Goal: Task Accomplishment & Management: Use online tool/utility

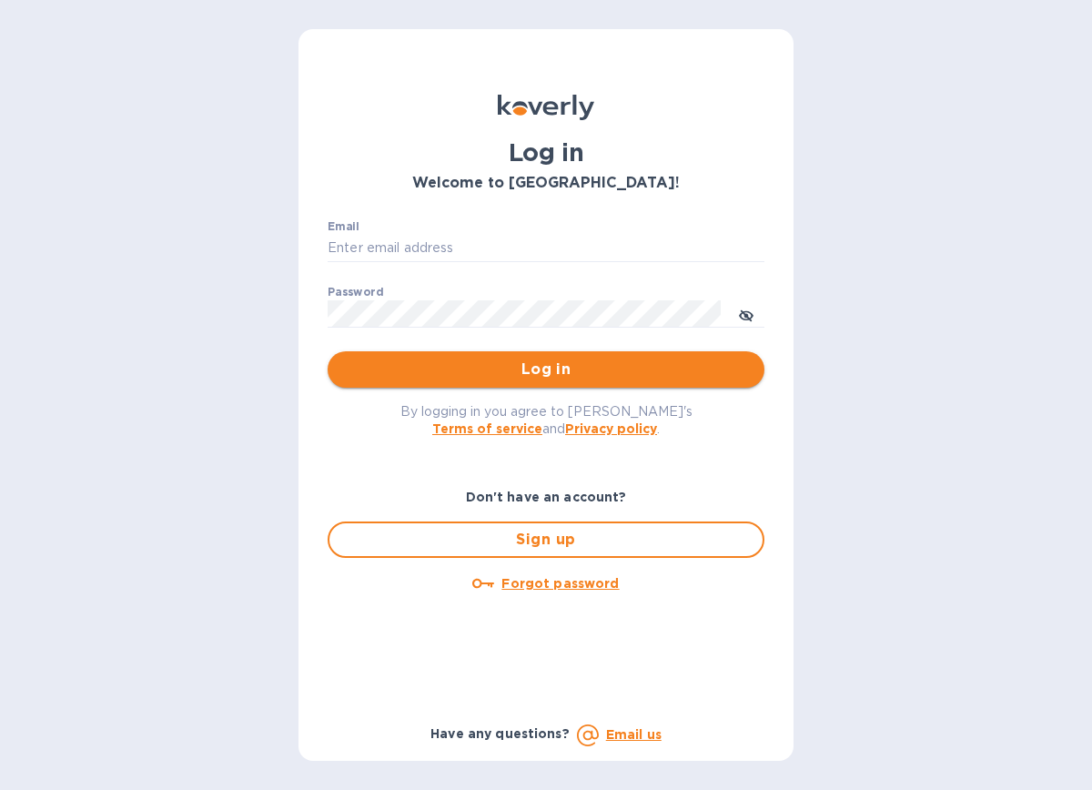
type input "[PERSON_NAME][EMAIL_ADDRESS][DOMAIN_NAME]"
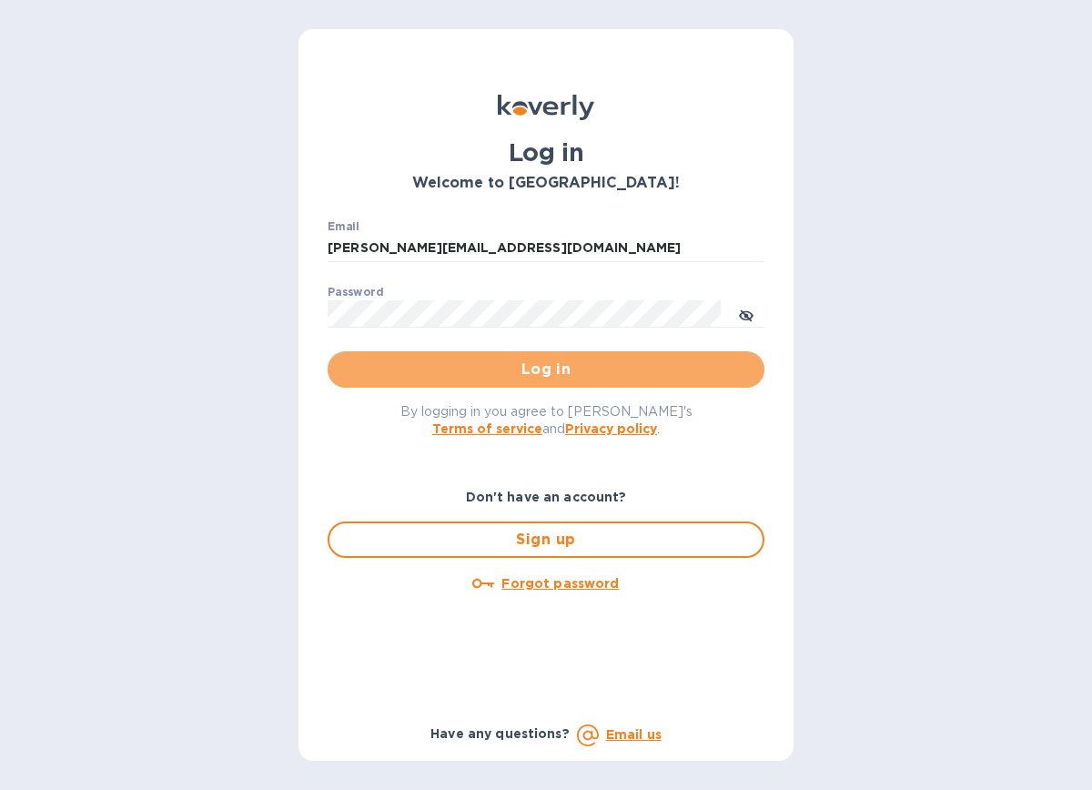
click at [532, 365] on span "Log in" at bounding box center [546, 369] width 408 height 22
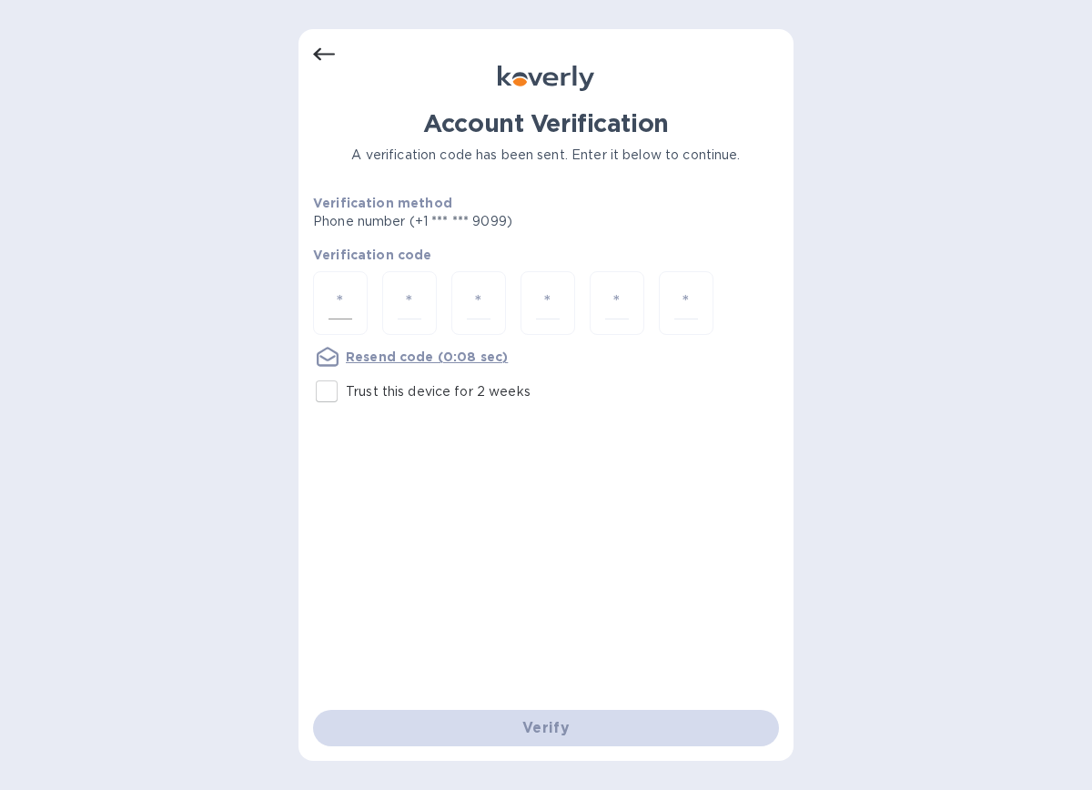
click at [340, 302] on input "number" at bounding box center [340, 304] width 24 height 34
type input "7"
type input "9"
type input "1"
type input "9"
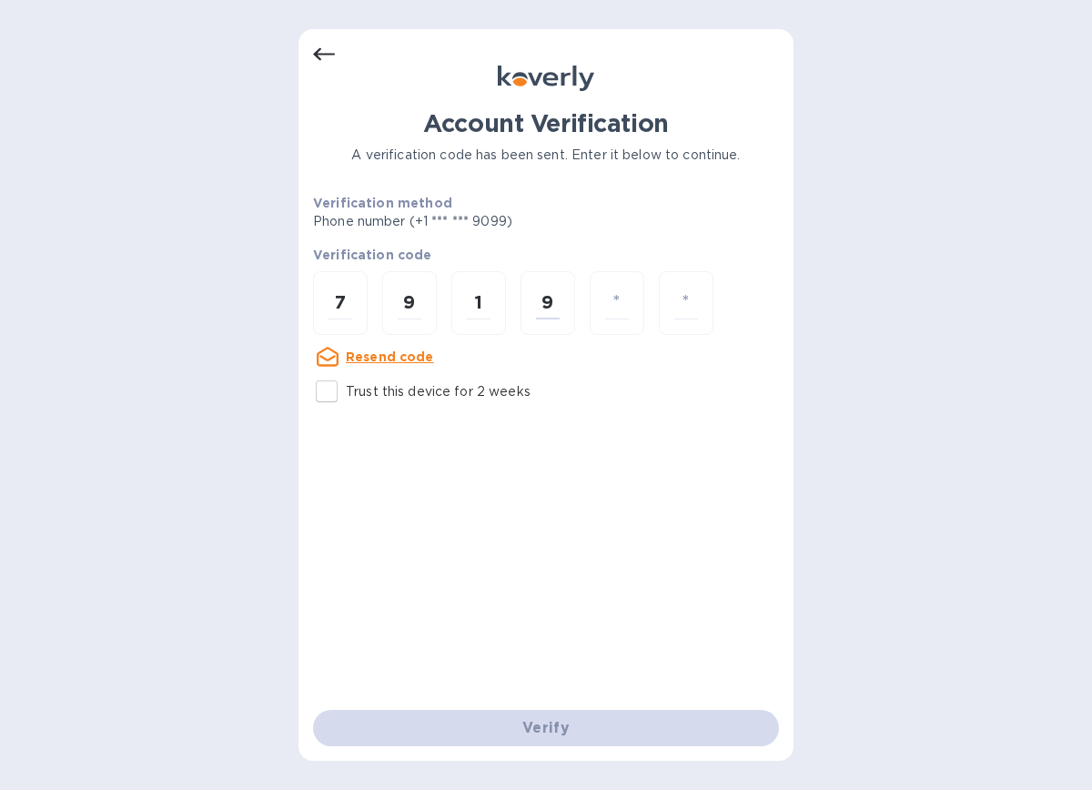
type input "3"
type input "1"
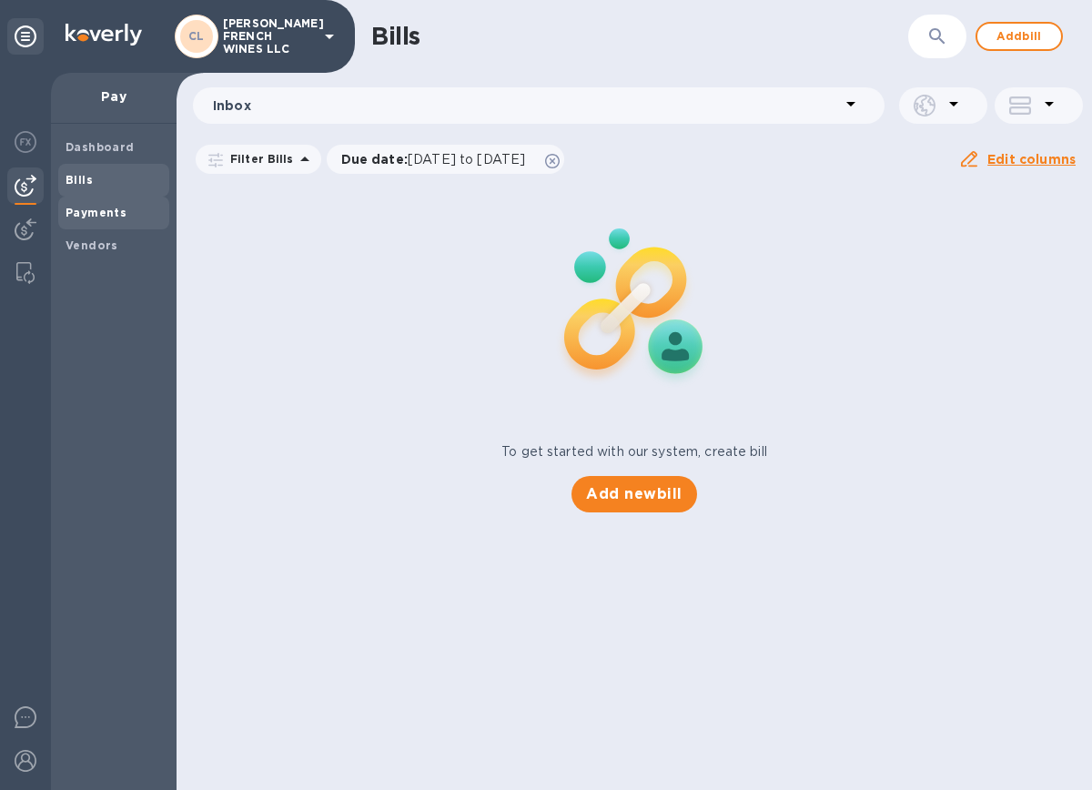
click at [104, 214] on b "Payments" at bounding box center [95, 213] width 61 height 14
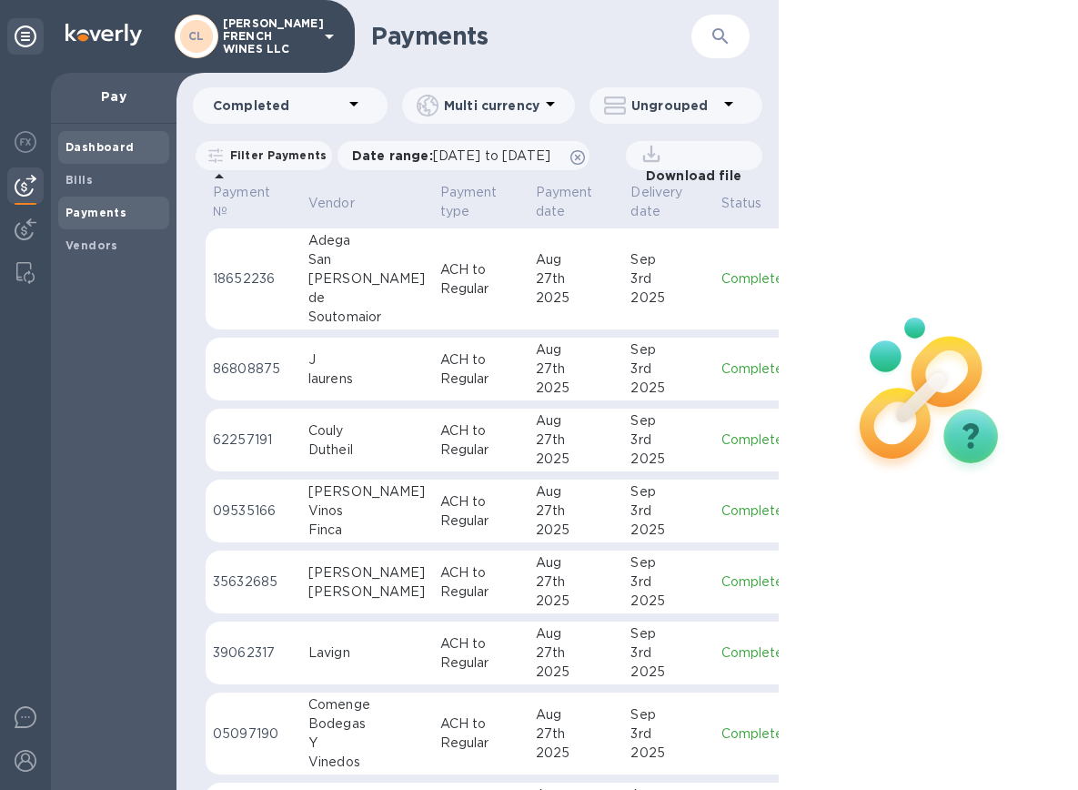
click at [101, 145] on b "Dashboard" at bounding box center [99, 147] width 69 height 14
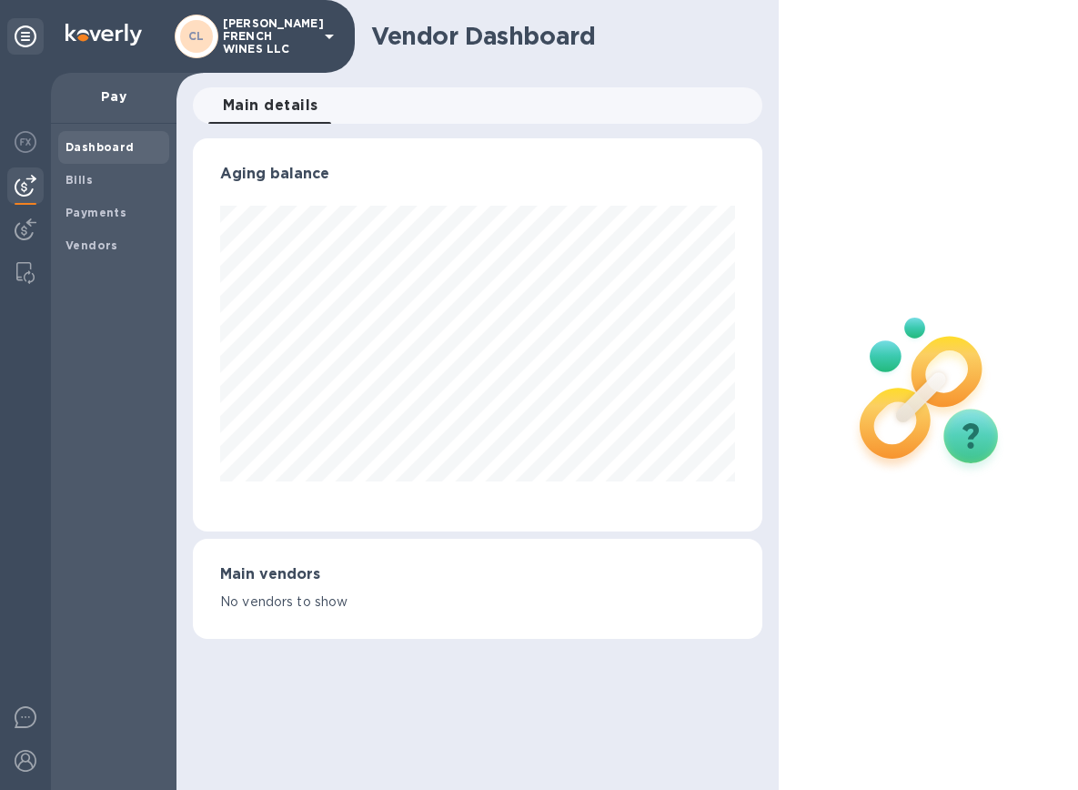
scroll to position [393, 569]
click at [20, 189] on img at bounding box center [26, 186] width 22 height 22
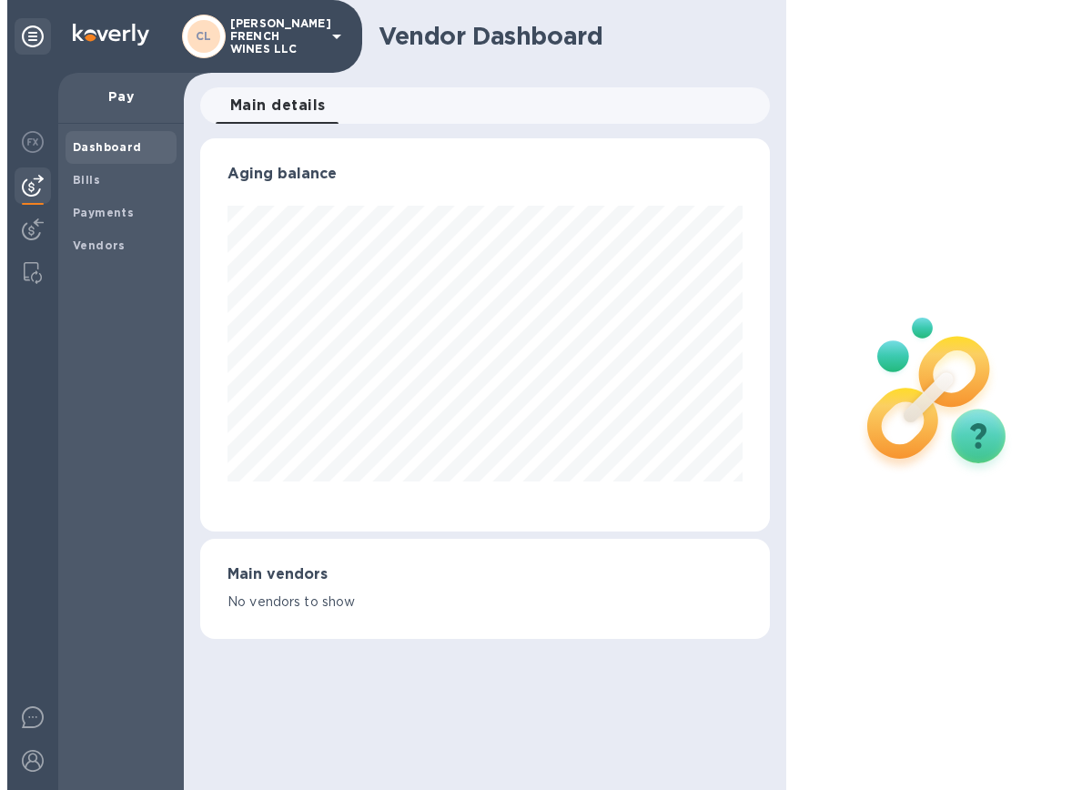
scroll to position [909255, 909078]
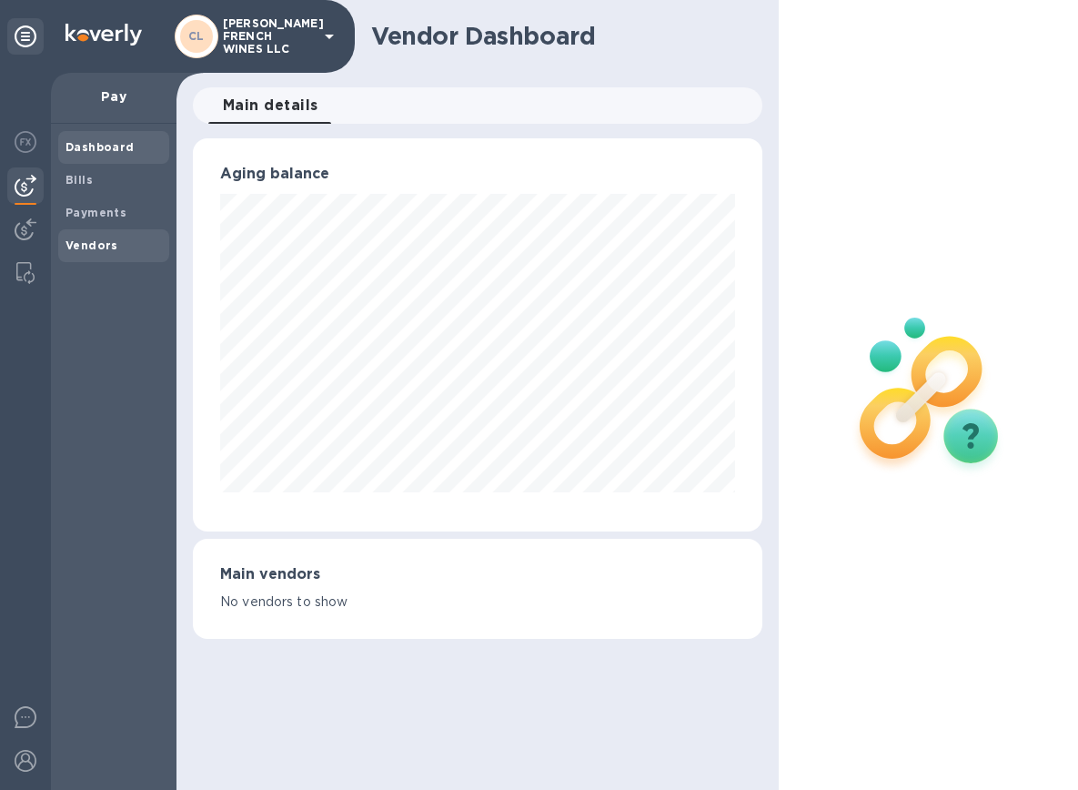
click at [79, 256] on div "Vendors" at bounding box center [113, 245] width 111 height 33
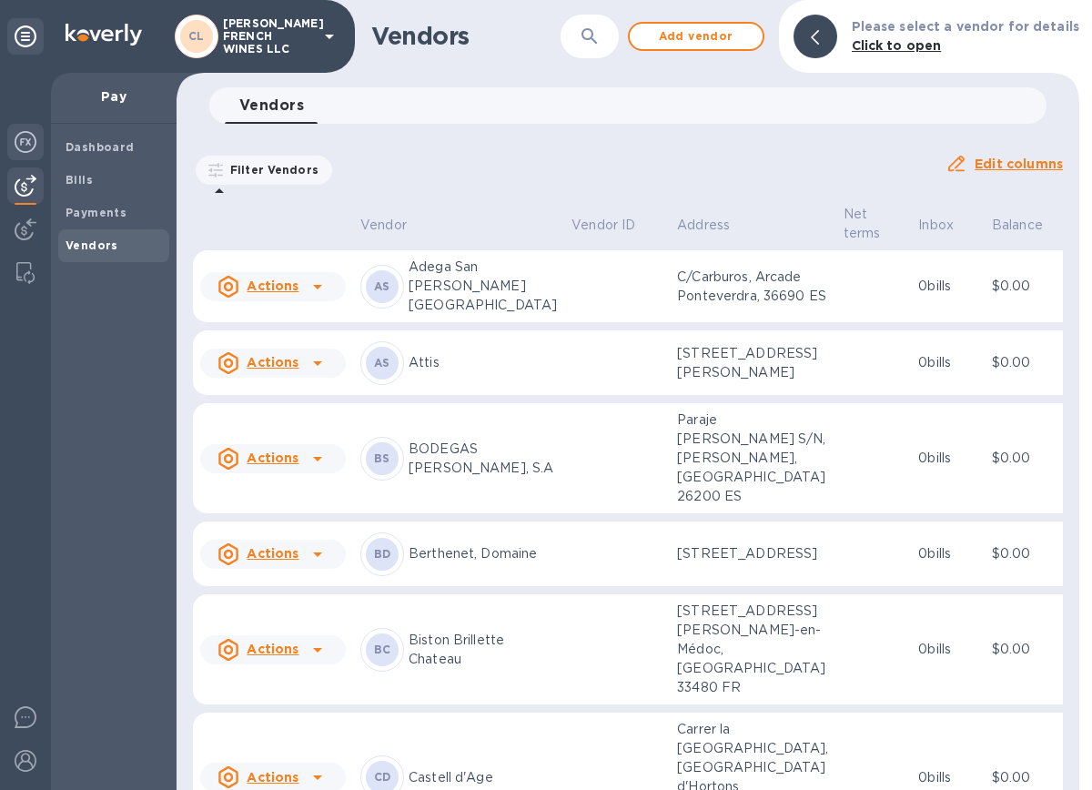
click at [20, 143] on img at bounding box center [26, 142] width 22 height 22
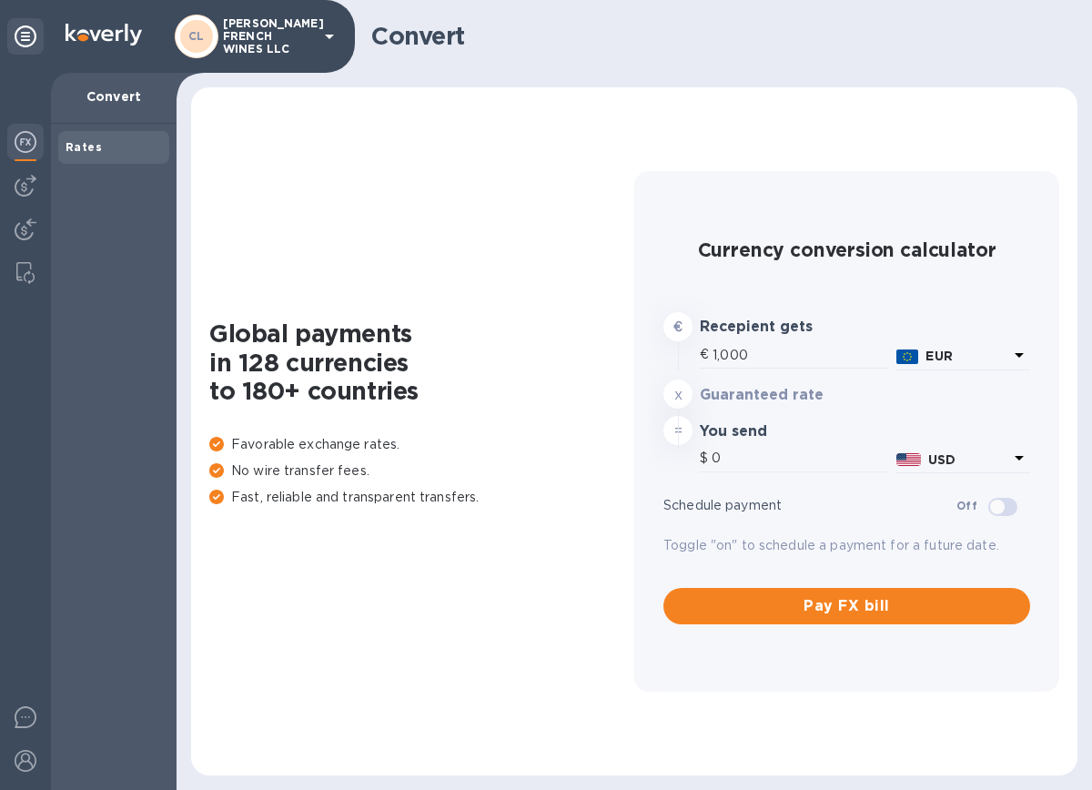
type input "1,176.9"
